Goal: Task Accomplishment & Management: Manage account settings

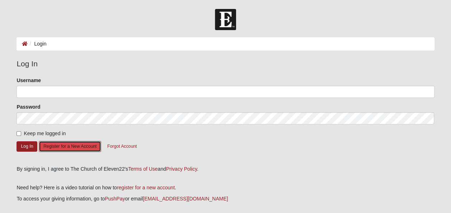
click at [79, 146] on button "Register for a New Account" at bounding box center [70, 146] width 62 height 11
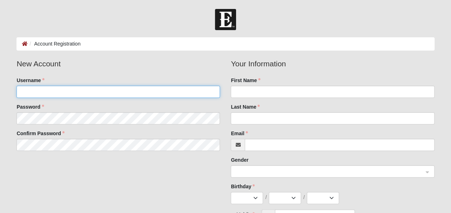
click at [80, 94] on input "Username" at bounding box center [118, 92] width 203 height 12
type input "trevor"
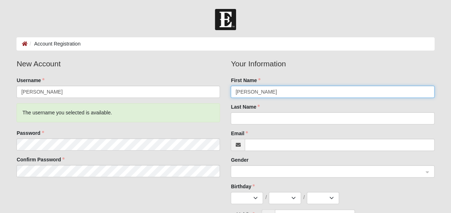
type input "Trevor"
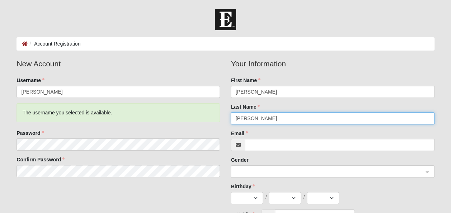
type input "Hardman"
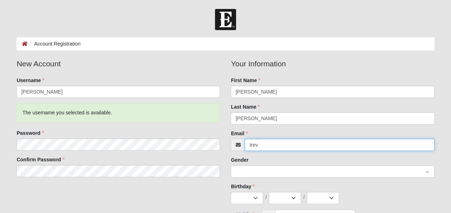
type input "[PERSON_NAME][EMAIL_ADDRESS][PERSON_NAME][DOMAIN_NAME]"
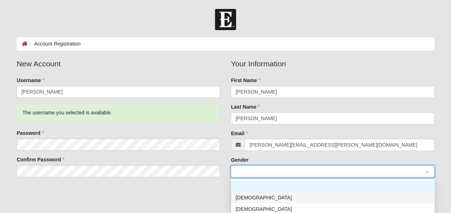
click at [247, 193] on div "[DEMOGRAPHIC_DATA]" at bounding box center [332, 197] width 203 height 11
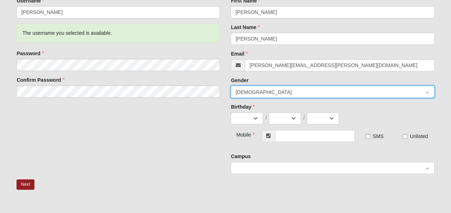
scroll to position [80, 0]
click at [245, 117] on select "Jan Feb Mar Apr May Jun Jul Aug Sep Oct Nov Dec" at bounding box center [247, 118] width 32 height 12
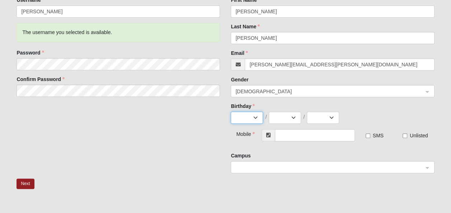
select select "12"
click at [231, 112] on select "Jan Feb Mar Apr May Jun Jul Aug Sep Oct Nov Dec" at bounding box center [247, 118] width 32 height 12
click at [289, 117] on select "1 2 3 4 5 6 7 8 9 10 11 12 13 14 15 16 17 18 19 20 21 22 23 24 25 26 27 28 29 3…" at bounding box center [285, 118] width 32 height 12
select select "18"
click at [269, 112] on select "1 2 3 4 5 6 7 8 9 10 11 12 13 14 15 16 17 18 19 20 21 22 23 24 25 26 27 28 29 3…" at bounding box center [285, 118] width 32 height 12
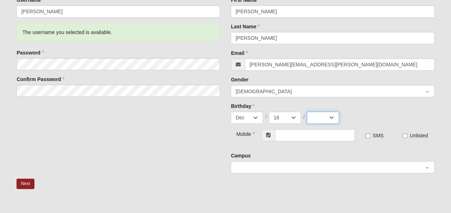
click at [324, 117] on select "2025 2024 2023 2022 2021 2020 2019 2018 2017 2016 2015 2014 2013 2012 2011 2010…" at bounding box center [323, 118] width 32 height 12
select select "1991"
click at [307, 112] on select "2025 2024 2023 2022 2021 2020 2019 2018 2017 2016 2015 2014 2013 2012 2011 2010…" at bounding box center [323, 118] width 32 height 12
click at [314, 139] on input "text" at bounding box center [315, 135] width 80 height 12
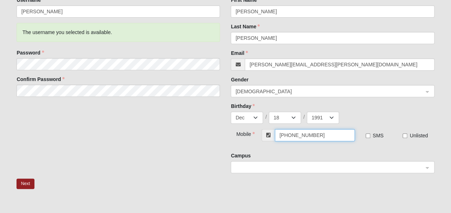
type input "[PHONE_NUMBER]"
click at [376, 133] on span "SMS" at bounding box center [378, 136] width 11 height 6
click at [370, 133] on input "SMS" at bounding box center [368, 135] width 5 height 5
checkbox input "true"
click at [333, 165] on span at bounding box center [329, 168] width 188 height 8
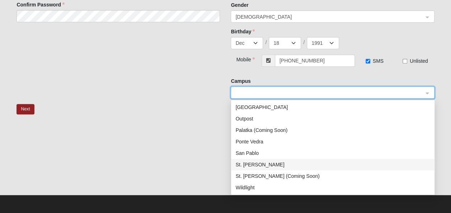
click at [253, 163] on div "St. Johns" at bounding box center [332, 165] width 195 height 8
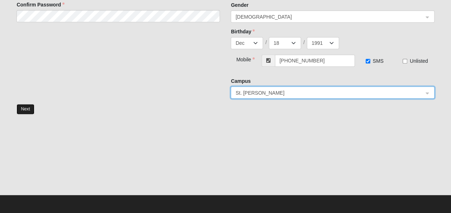
click at [28, 107] on button "Next" at bounding box center [26, 109] width 18 height 10
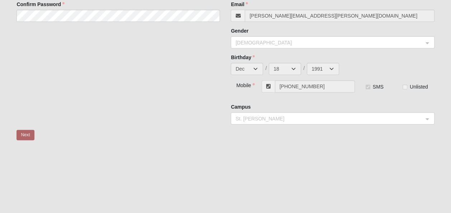
scroll to position [31, 0]
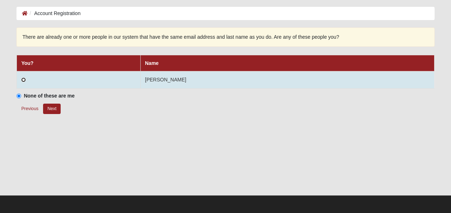
click at [26, 80] on input "radio" at bounding box center [23, 80] width 5 height 5
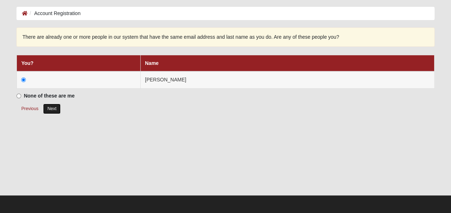
click at [52, 108] on button "Next" at bounding box center [52, 109] width 18 height 10
radio input "true"
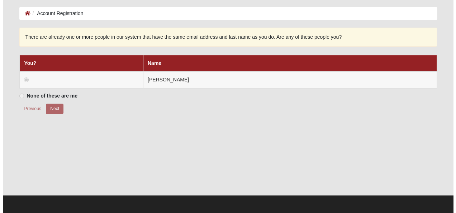
scroll to position [0, 0]
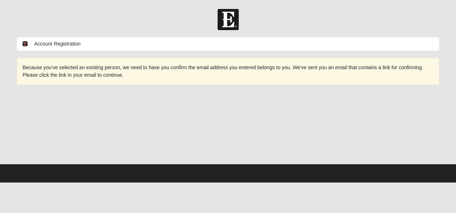
click at [25, 43] on icon at bounding box center [25, 43] width 6 height 5
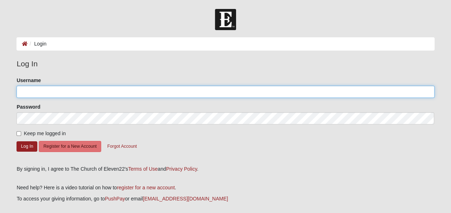
click at [77, 90] on input "Username" at bounding box center [226, 92] width 418 height 12
type input "trevor"
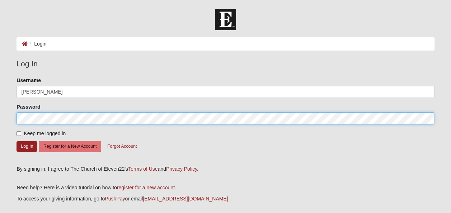
click at [17, 141] on button "Log In" at bounding box center [27, 146] width 21 height 10
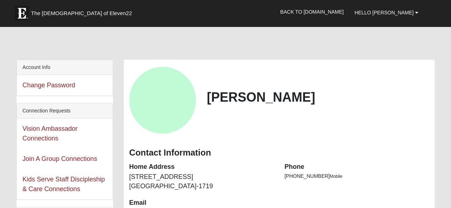
click at [150, 48] on div at bounding box center [226, 44] width 418 height 30
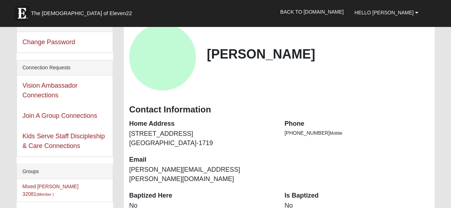
scroll to position [43, 0]
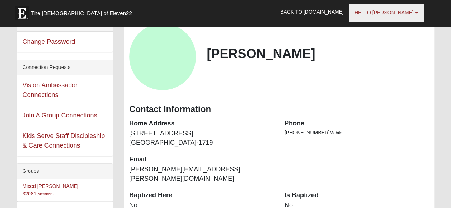
click at [405, 9] on link "Hello [PERSON_NAME]" at bounding box center [386, 13] width 75 height 18
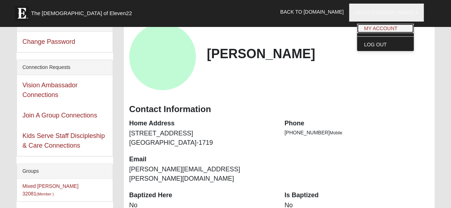
click at [408, 27] on link "My Account" at bounding box center [385, 28] width 57 height 9
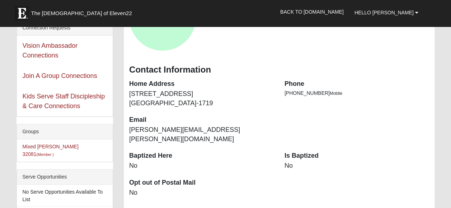
scroll to position [211, 0]
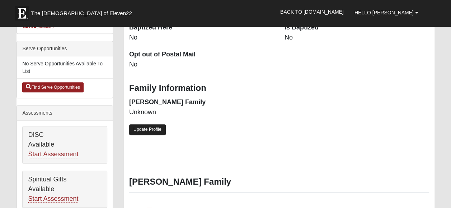
click at [159, 124] on link "Update Profile" at bounding box center [147, 129] width 37 height 10
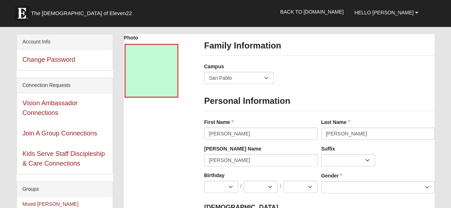
scroll to position [26, 0]
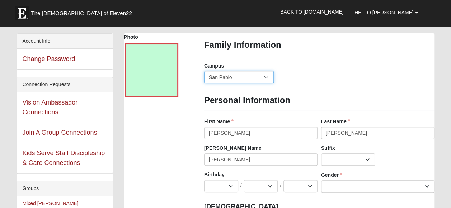
click at [268, 74] on select "Arlington Baymeadows Eleven22 Online [PERSON_NAME][GEOGRAPHIC_DATA] Jesup [GEOG…" at bounding box center [239, 77] width 70 height 12
select select "11"
click at [204, 71] on select "Arlington Baymeadows Eleven22 Online Fleming Island Jesup Mandarin North Jax Or…" at bounding box center [239, 77] width 70 height 12
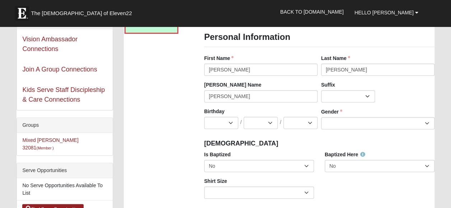
scroll to position [113, 0]
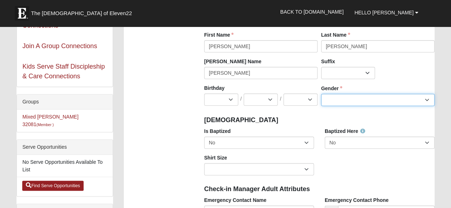
click at [347, 98] on select "Male Female" at bounding box center [377, 100] width 113 height 12
select select "[DEMOGRAPHIC_DATA]"
click at [321, 94] on select "Male Female" at bounding box center [377, 100] width 113 height 12
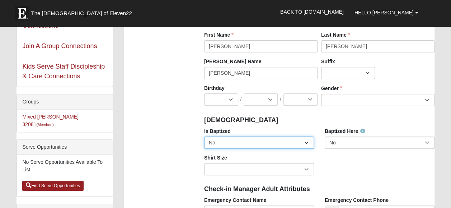
click at [303, 147] on select "No Yes" at bounding box center [259, 142] width 110 height 12
select select "True"
click at [204, 136] on select "No Yes" at bounding box center [259, 142] width 110 height 12
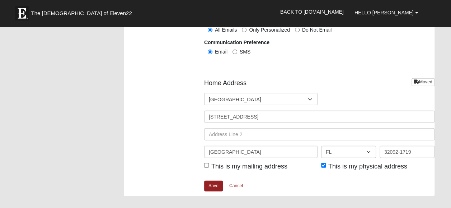
scroll to position [858, 0]
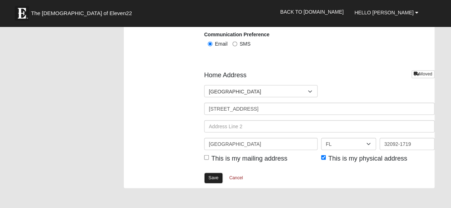
click at [216, 176] on link "Save" at bounding box center [213, 178] width 19 height 10
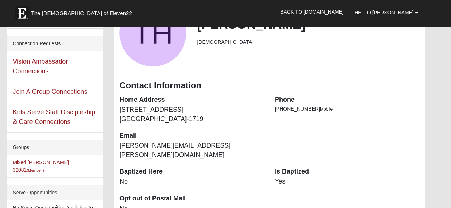
scroll to position [0, 10]
